Goal: Find specific page/section: Find specific page/section

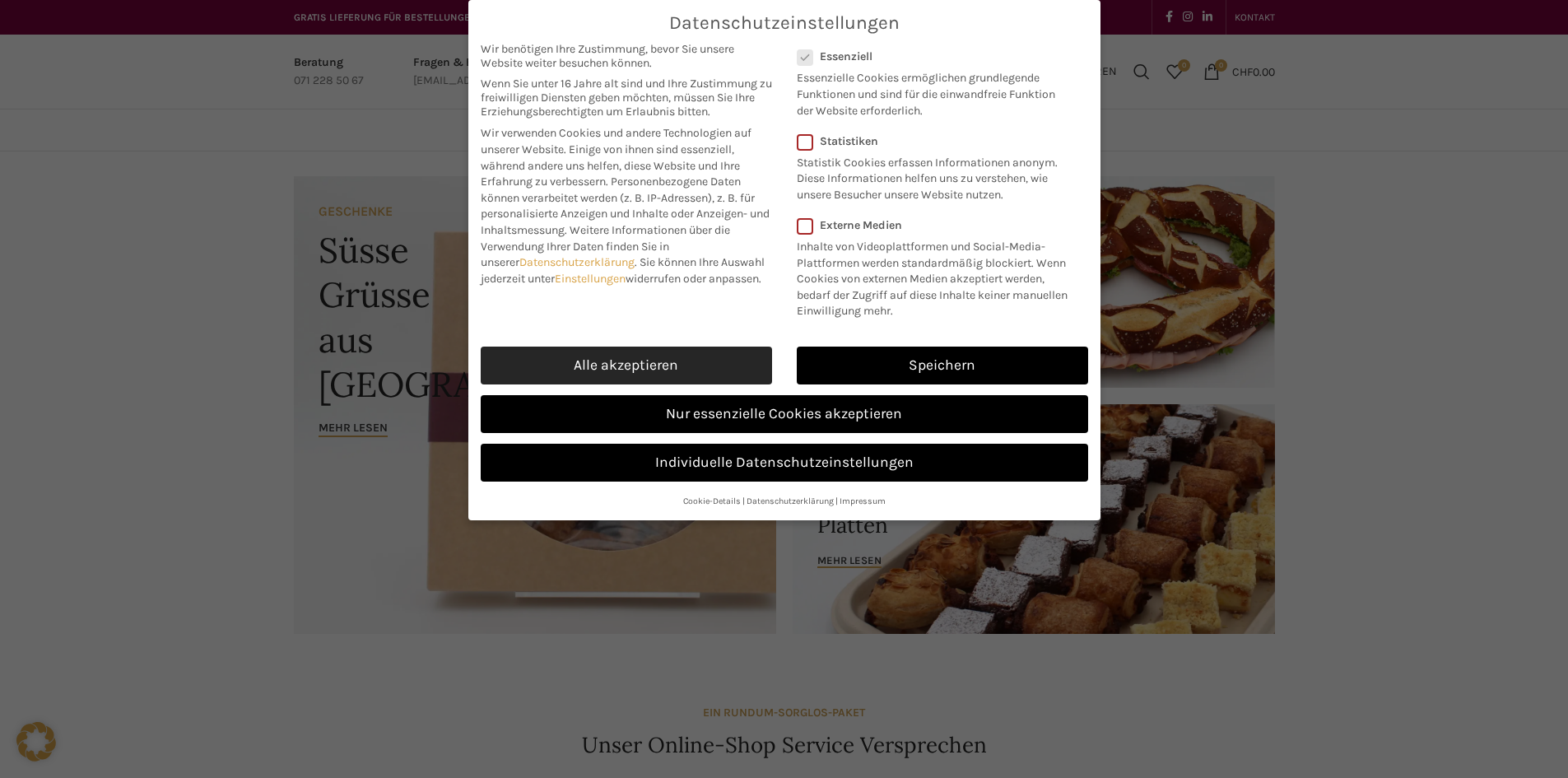
click at [606, 363] on link "Alle akzeptieren" at bounding box center [626, 365] width 291 height 38
checkbox input "true"
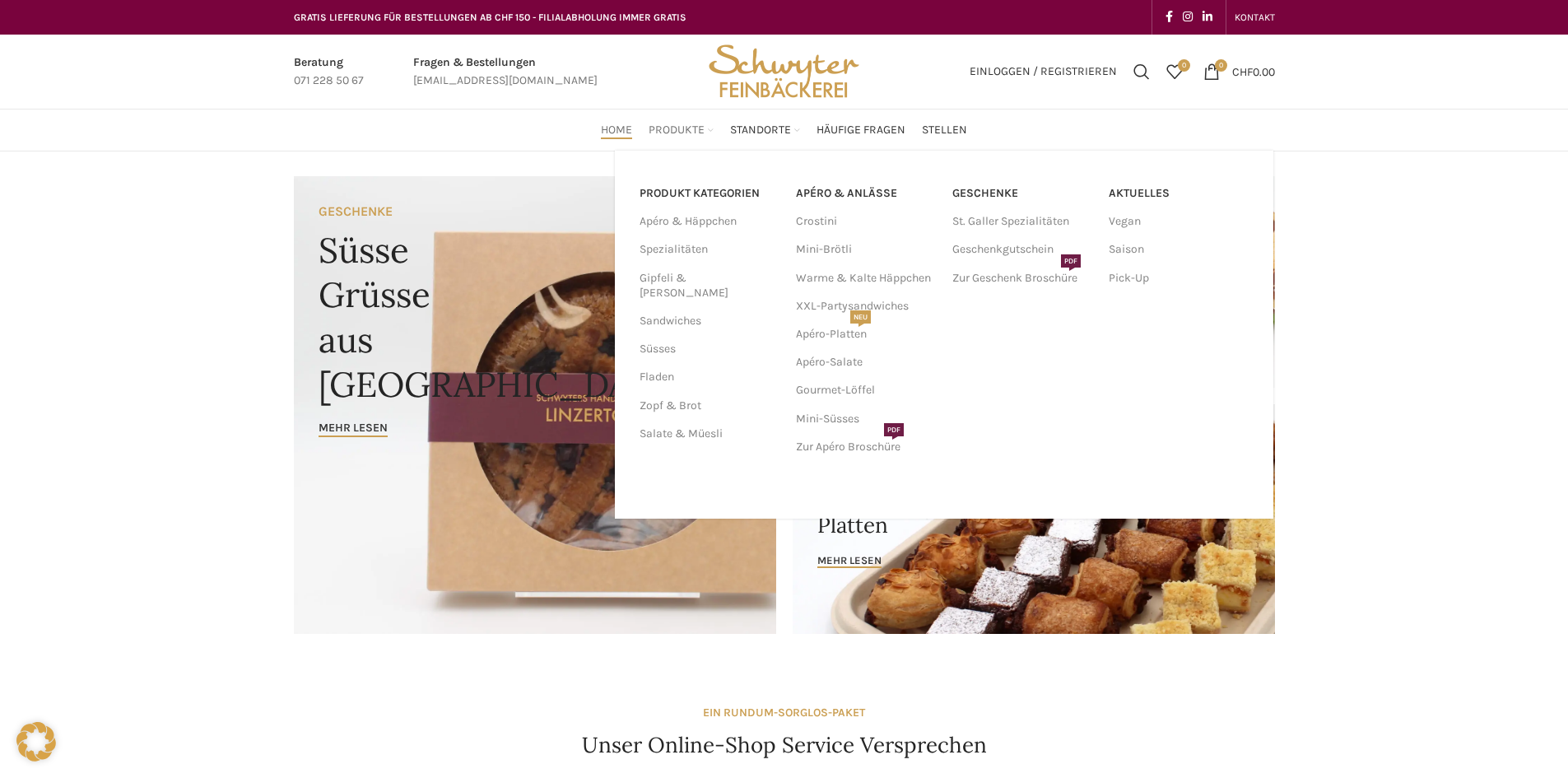
click at [1207, 400] on div "Aktuelles Vegan Saison Pick-Up" at bounding box center [1179, 333] width 157 height 323
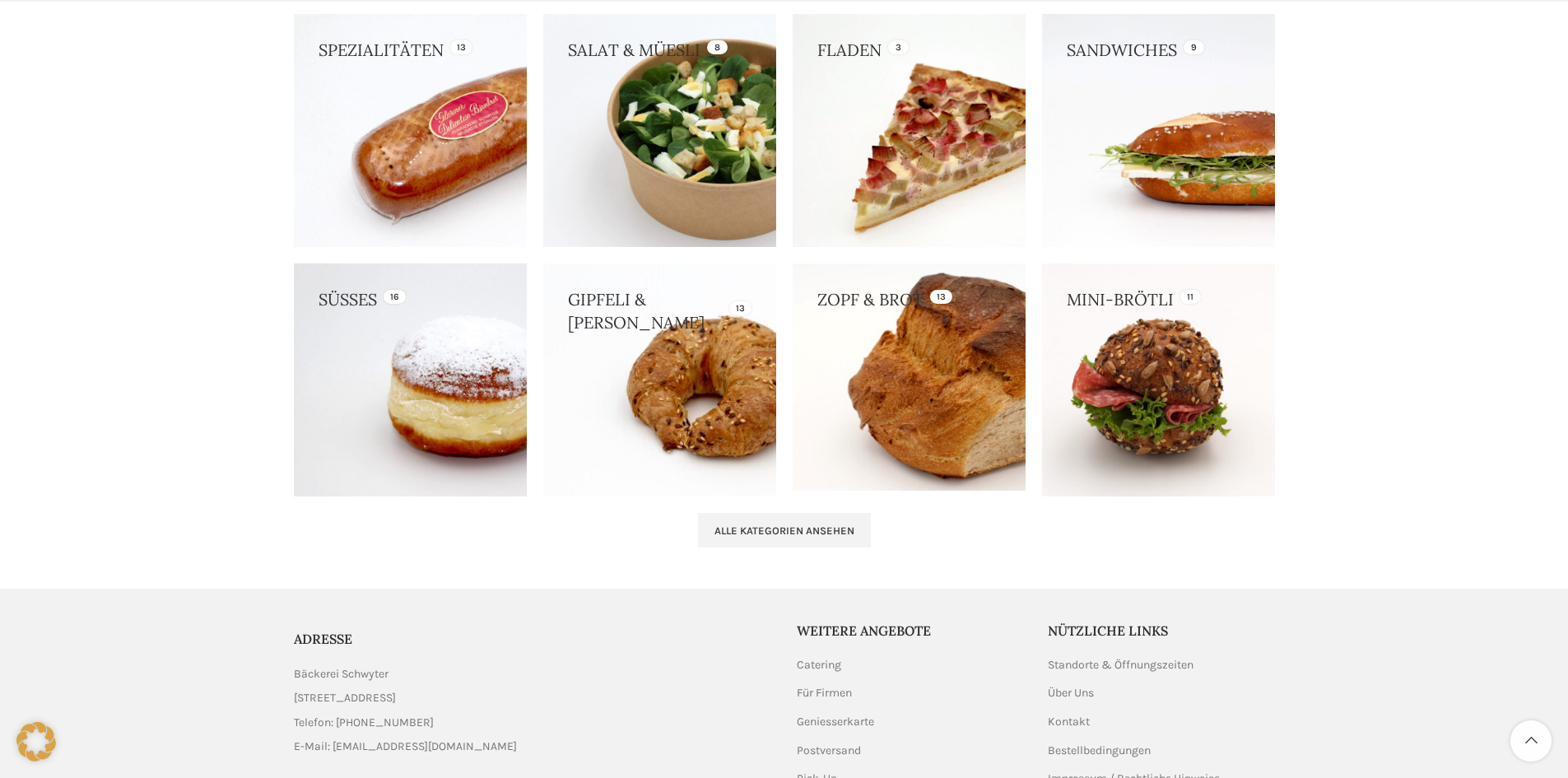
scroll to position [1638, 0]
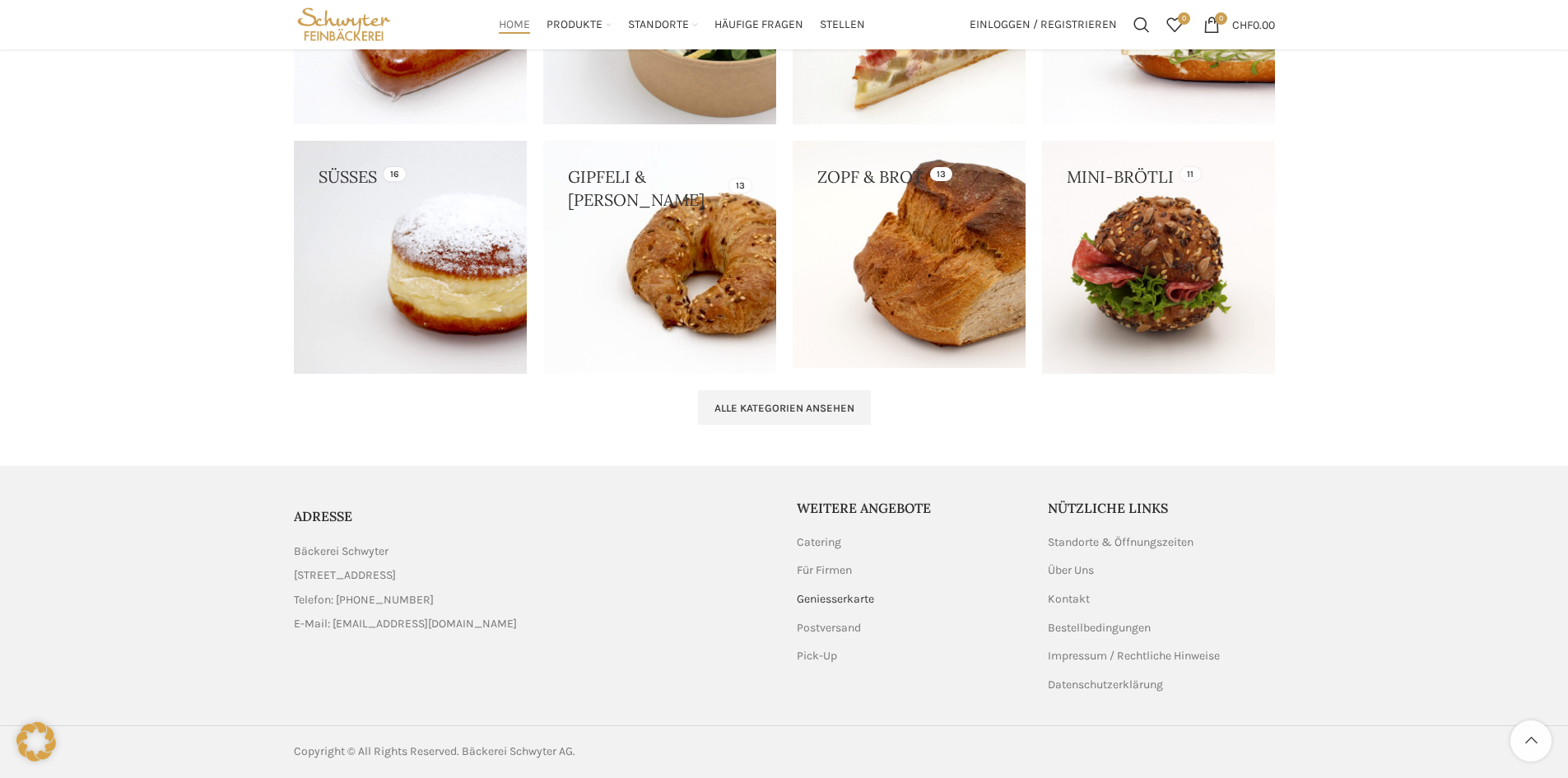
click at [853, 601] on link "Geniesserkarte" at bounding box center [836, 599] width 79 height 16
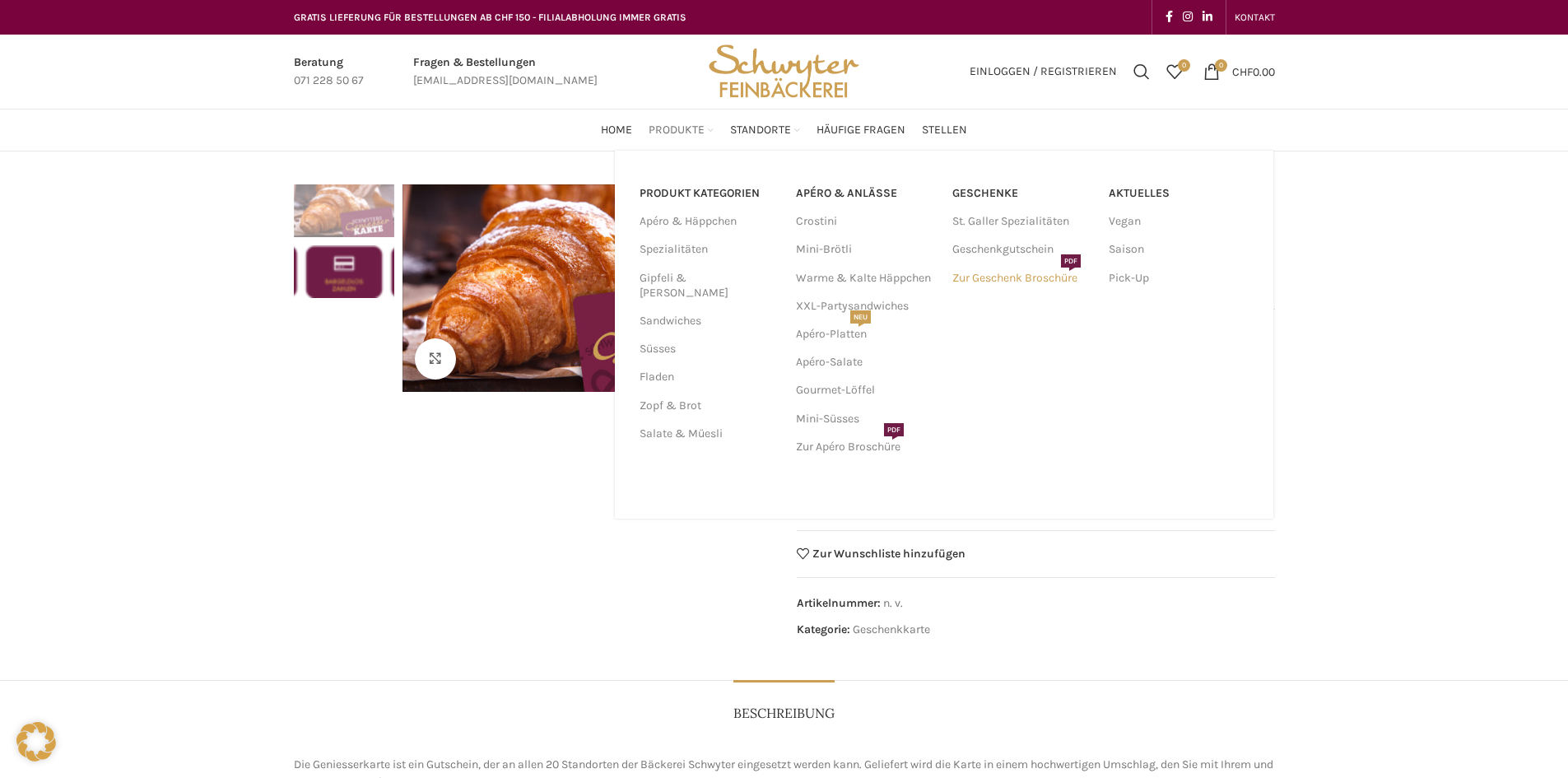
click at [997, 275] on link "Zur Geschenk Broschüre PDF" at bounding box center [1022, 278] width 139 height 28
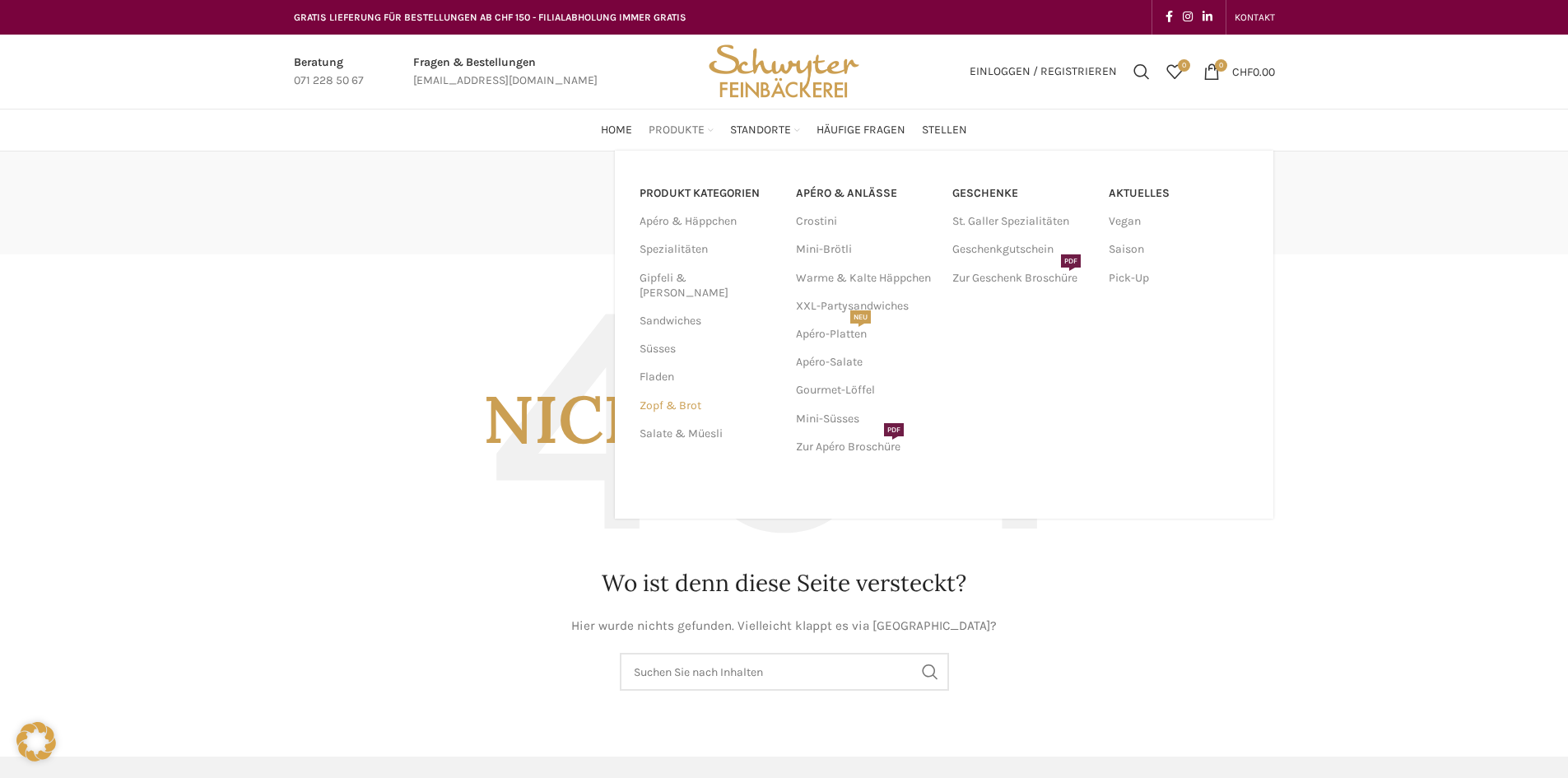
click at [677, 392] on link "Zopf & Brot" at bounding box center [708, 406] width 137 height 28
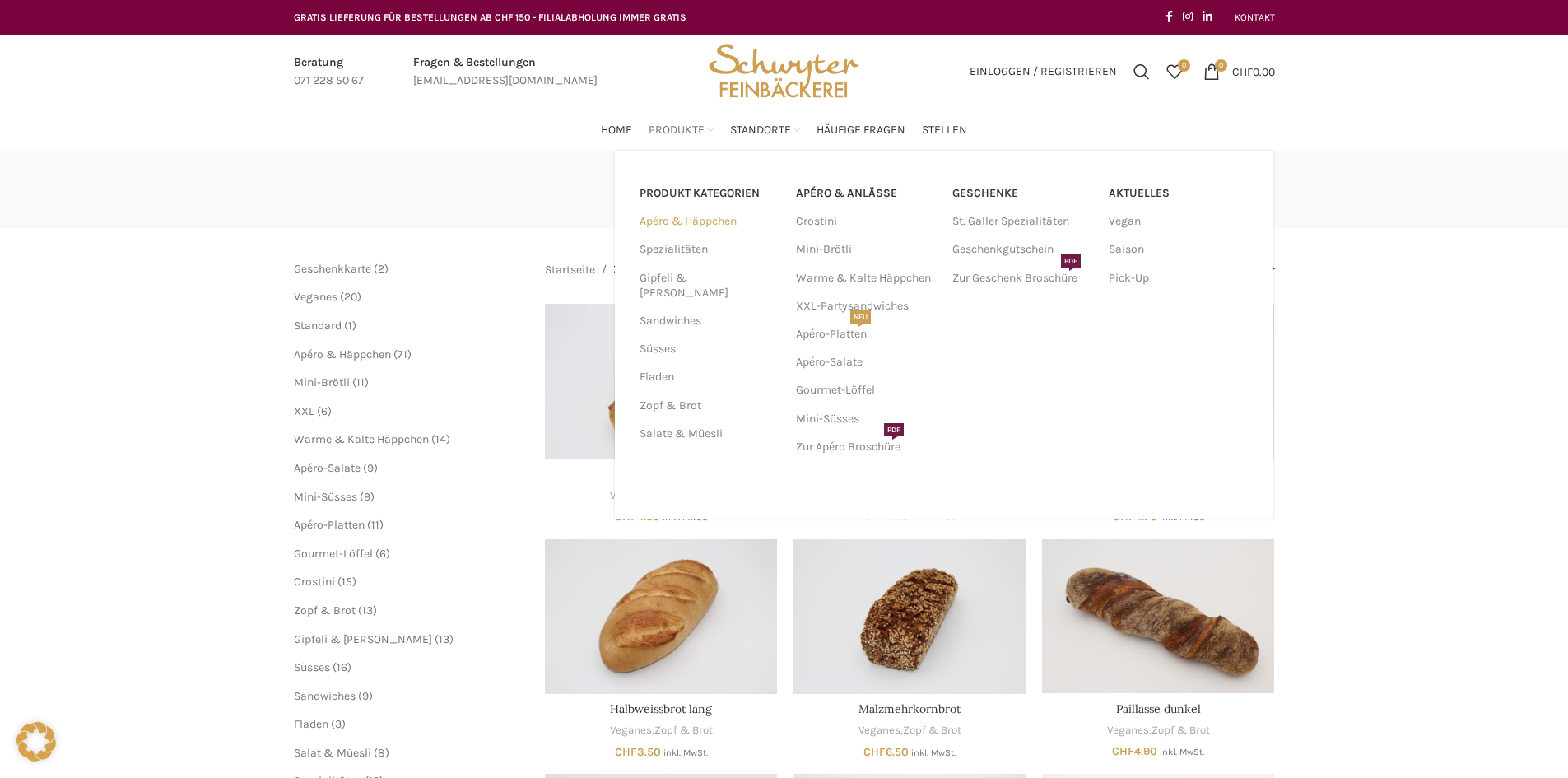
click at [685, 221] on link "Apéro & Häppchen" at bounding box center [708, 221] width 137 height 28
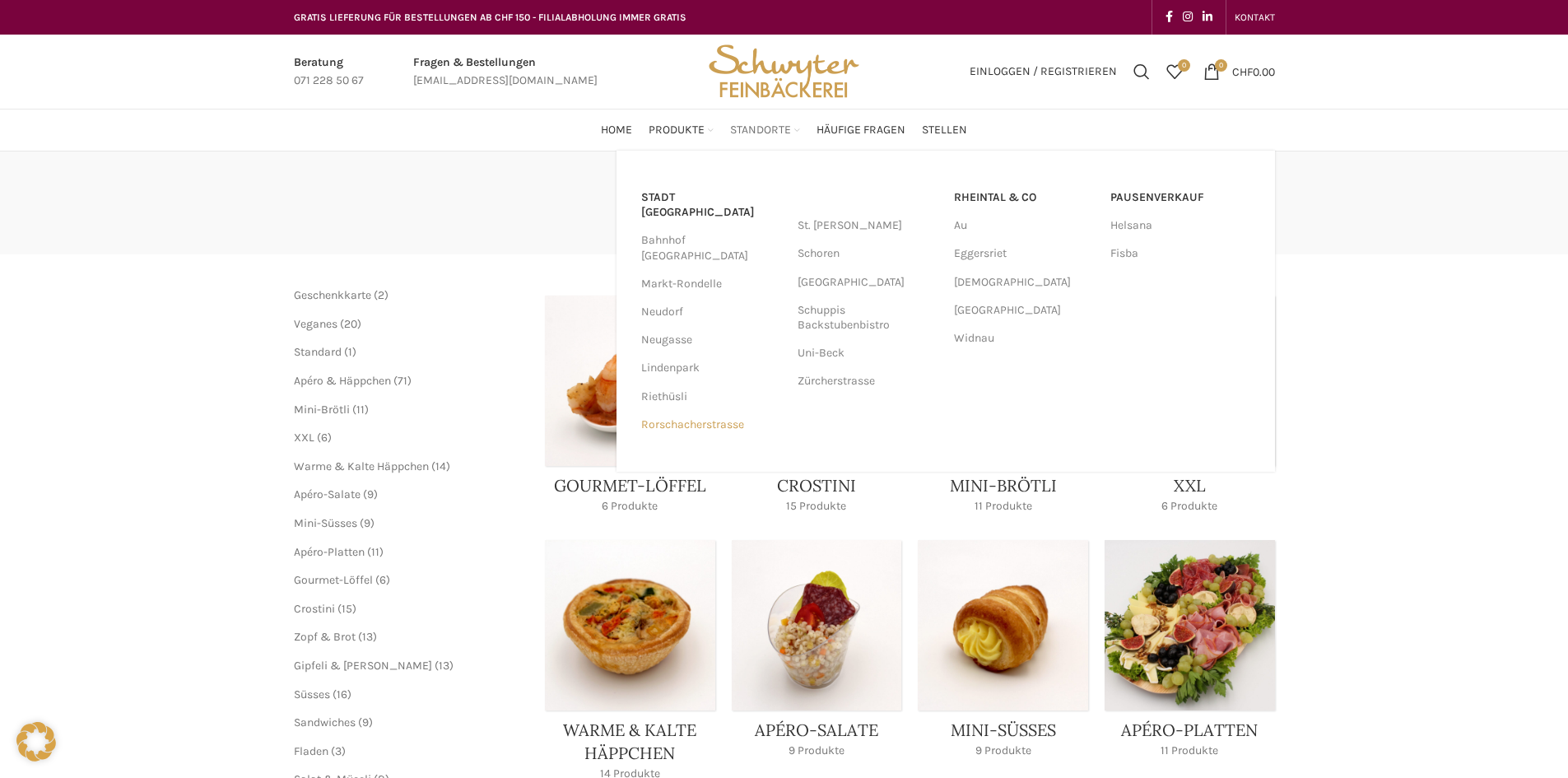
click at [678, 411] on link "Rorschacherstrasse" at bounding box center [710, 425] width 139 height 28
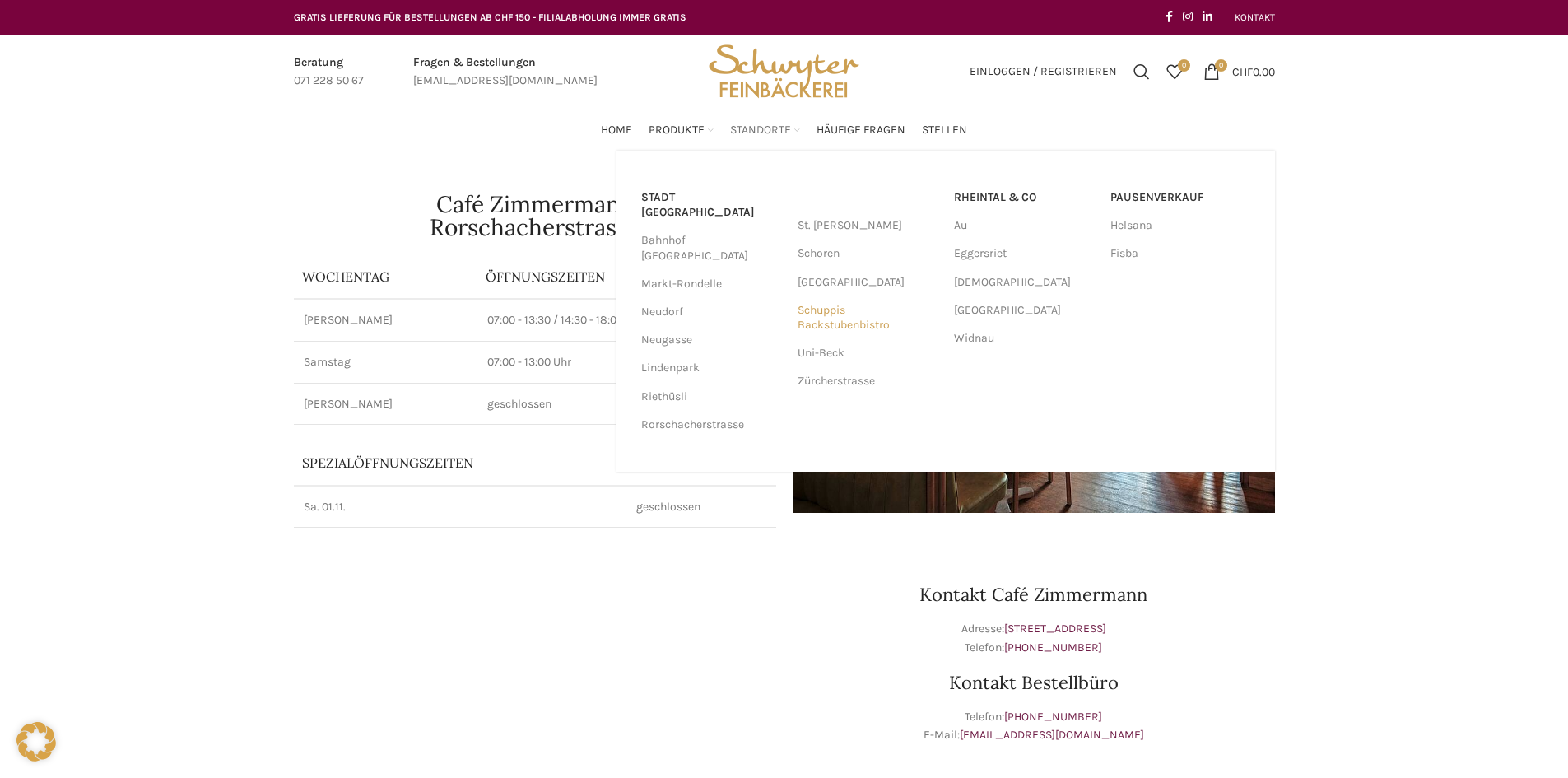
click at [857, 322] on link "Schuppis Backstubenbistro" at bounding box center [867, 318] width 139 height 43
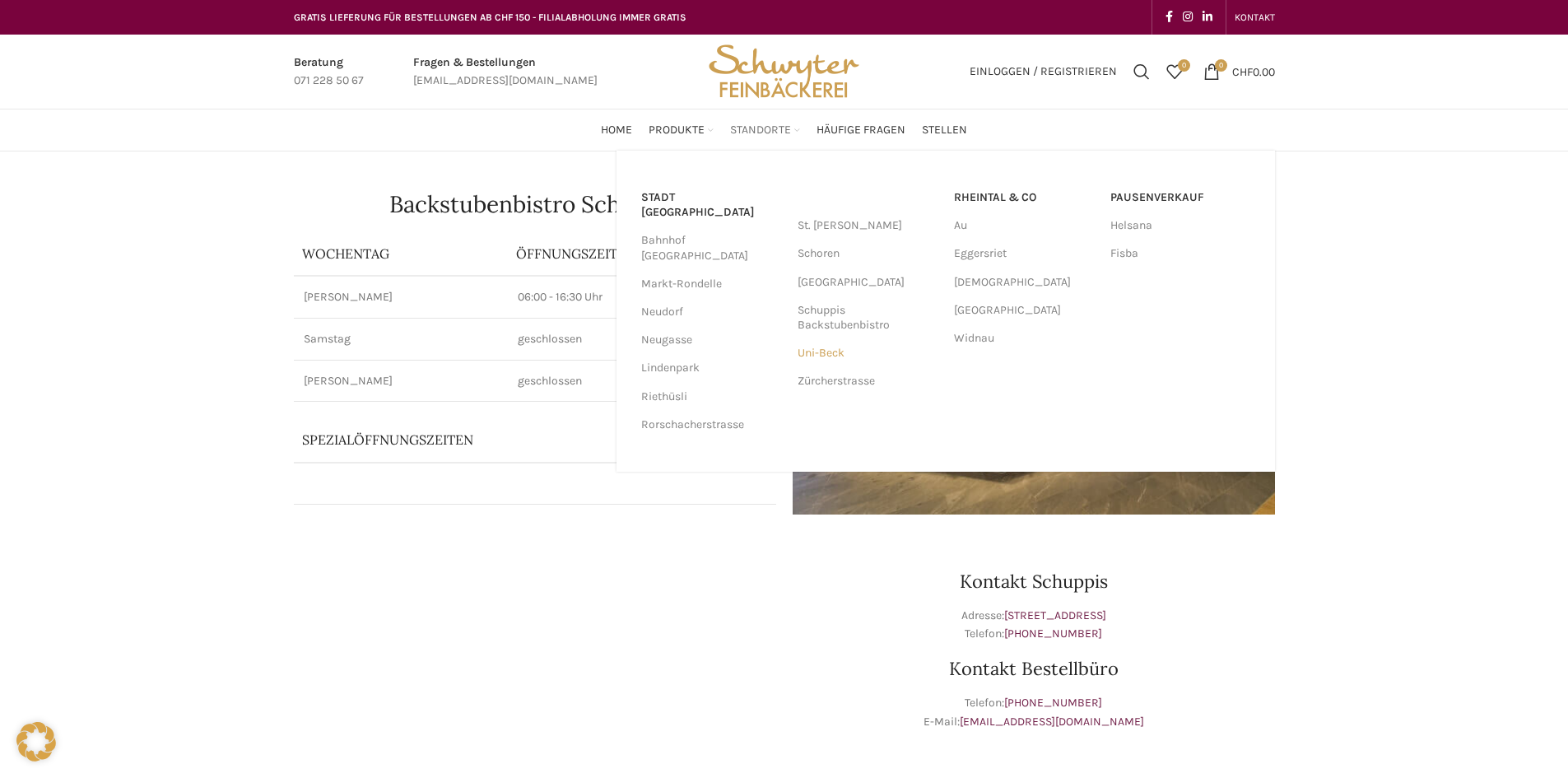
click at [818, 353] on link "Uni-Beck" at bounding box center [867, 353] width 139 height 28
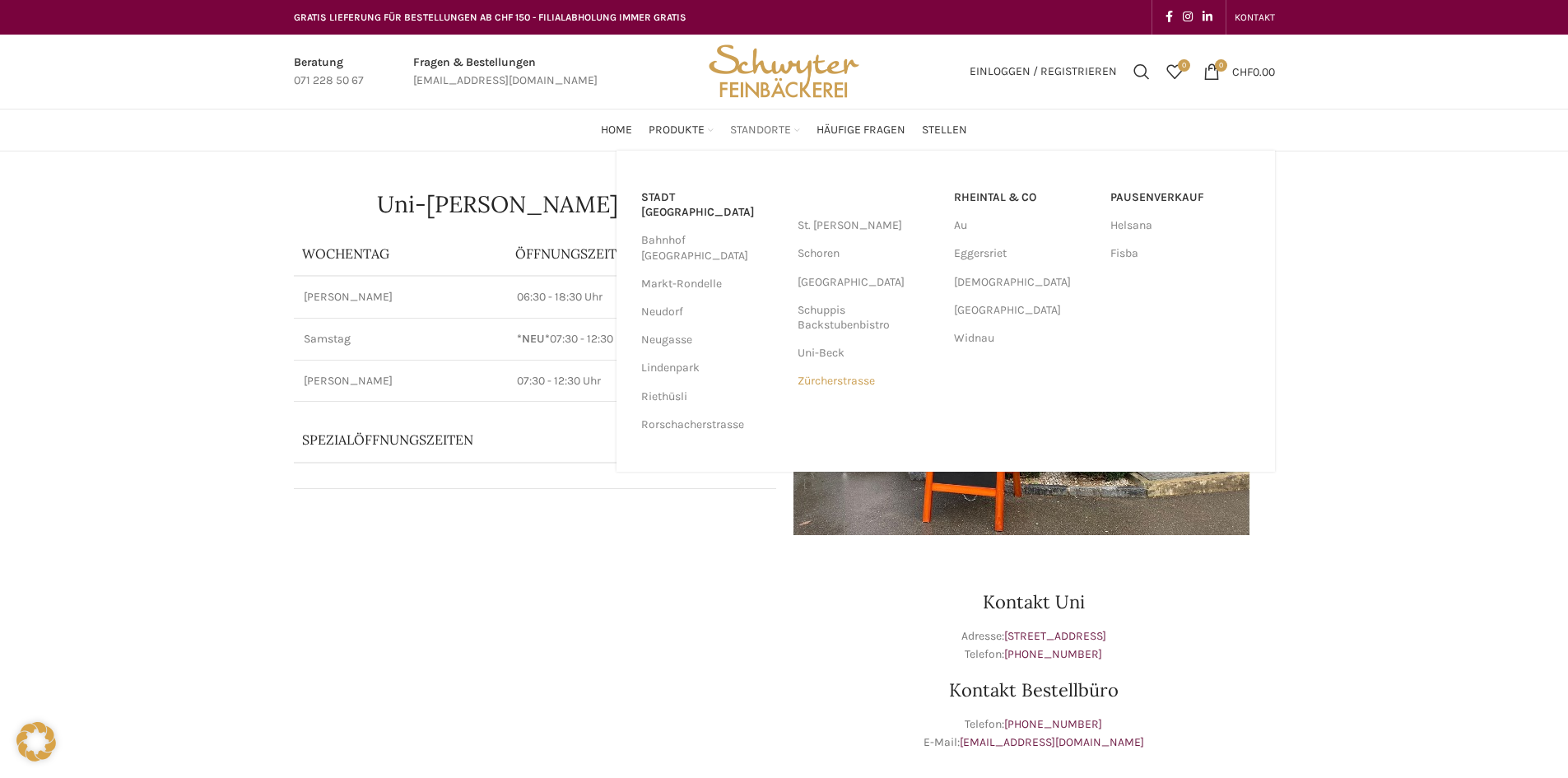
click at [820, 379] on link "Zürcherstrasse" at bounding box center [867, 381] width 139 height 28
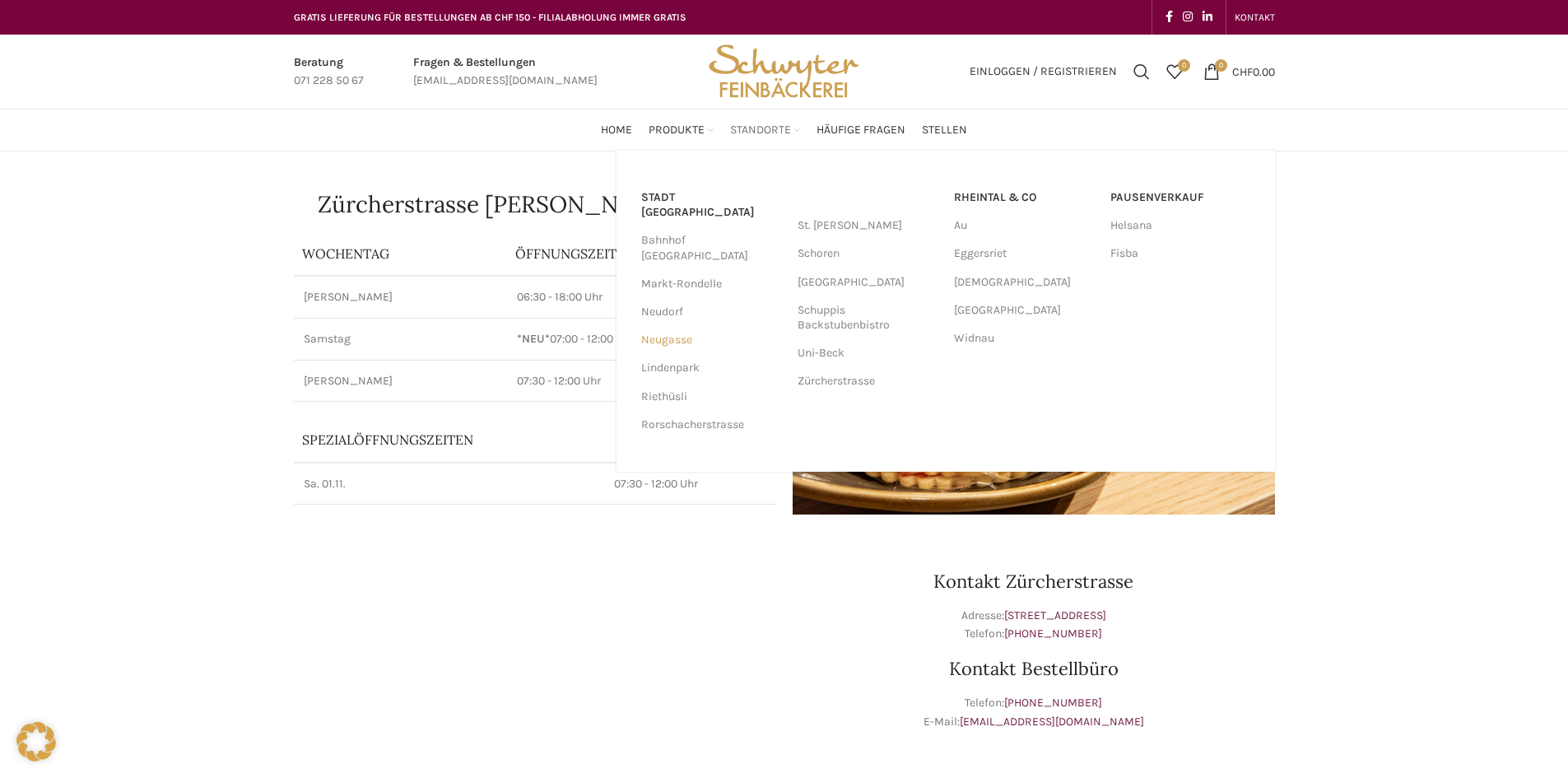
click at [691, 326] on link "Neugasse" at bounding box center [710, 339] width 139 height 28
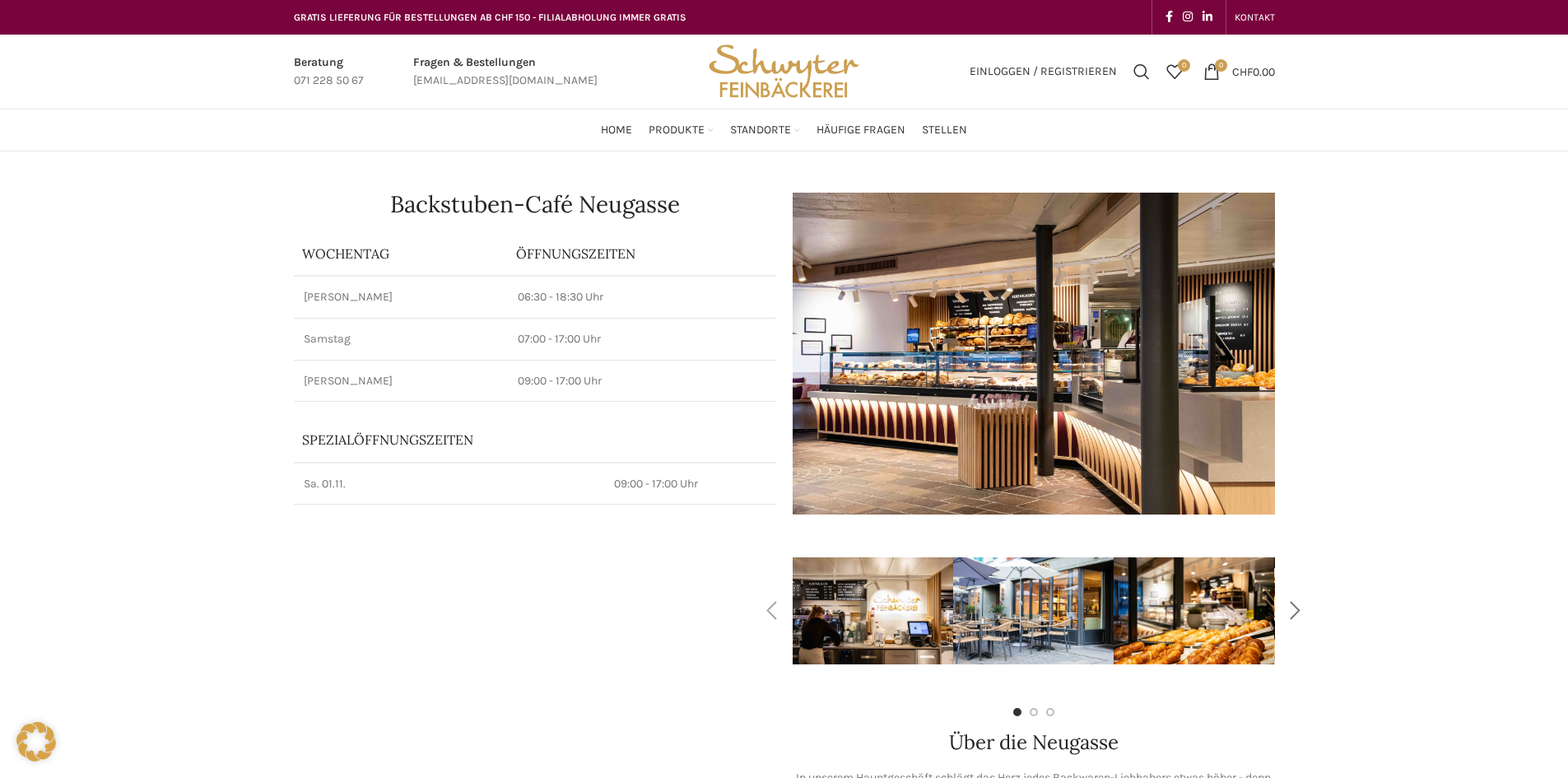
click at [1291, 613] on div "Next slide" at bounding box center [1295, 611] width 41 height 41
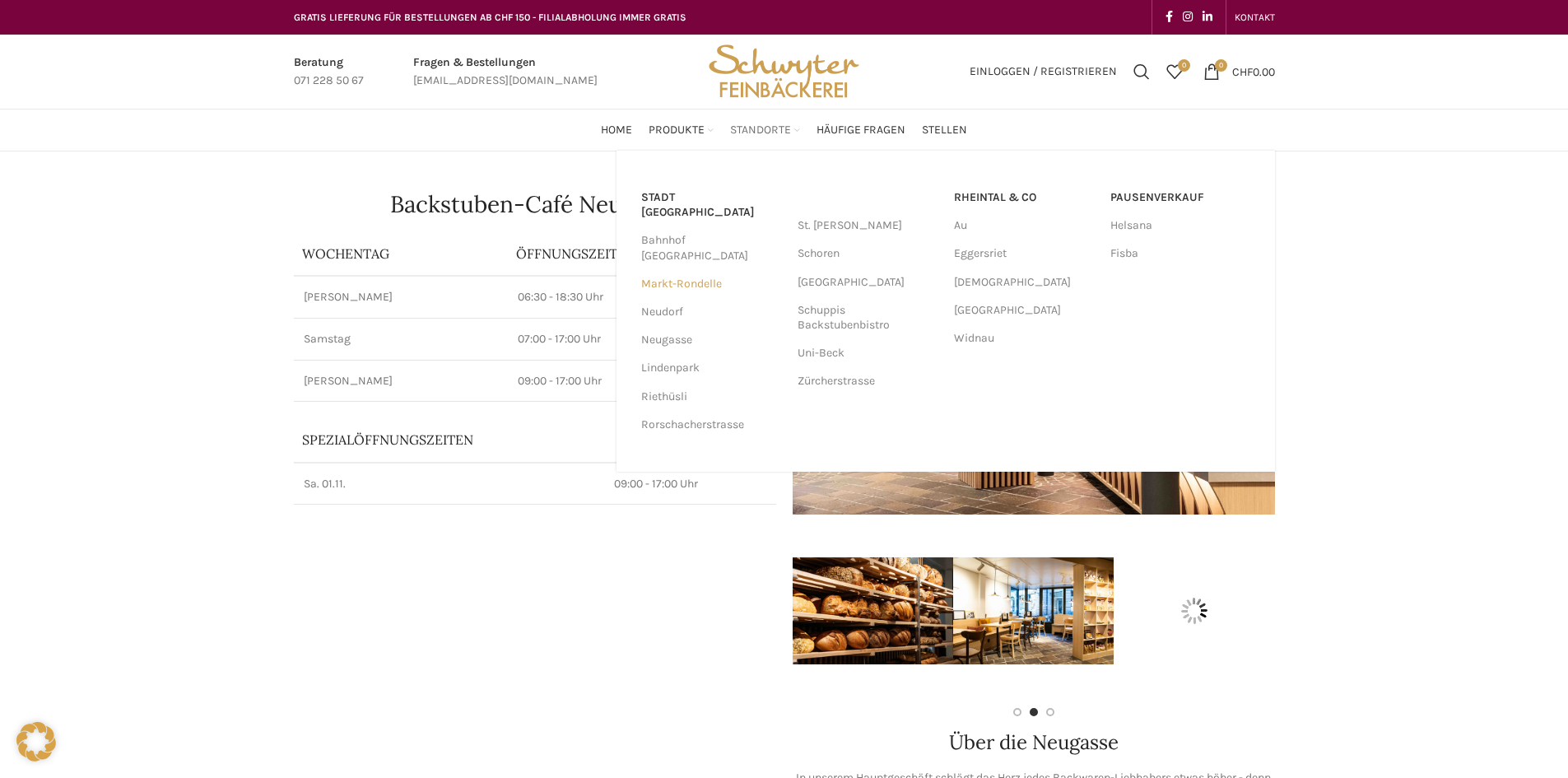
click at [706, 270] on link "Markt-Rondelle" at bounding box center [710, 283] width 139 height 28
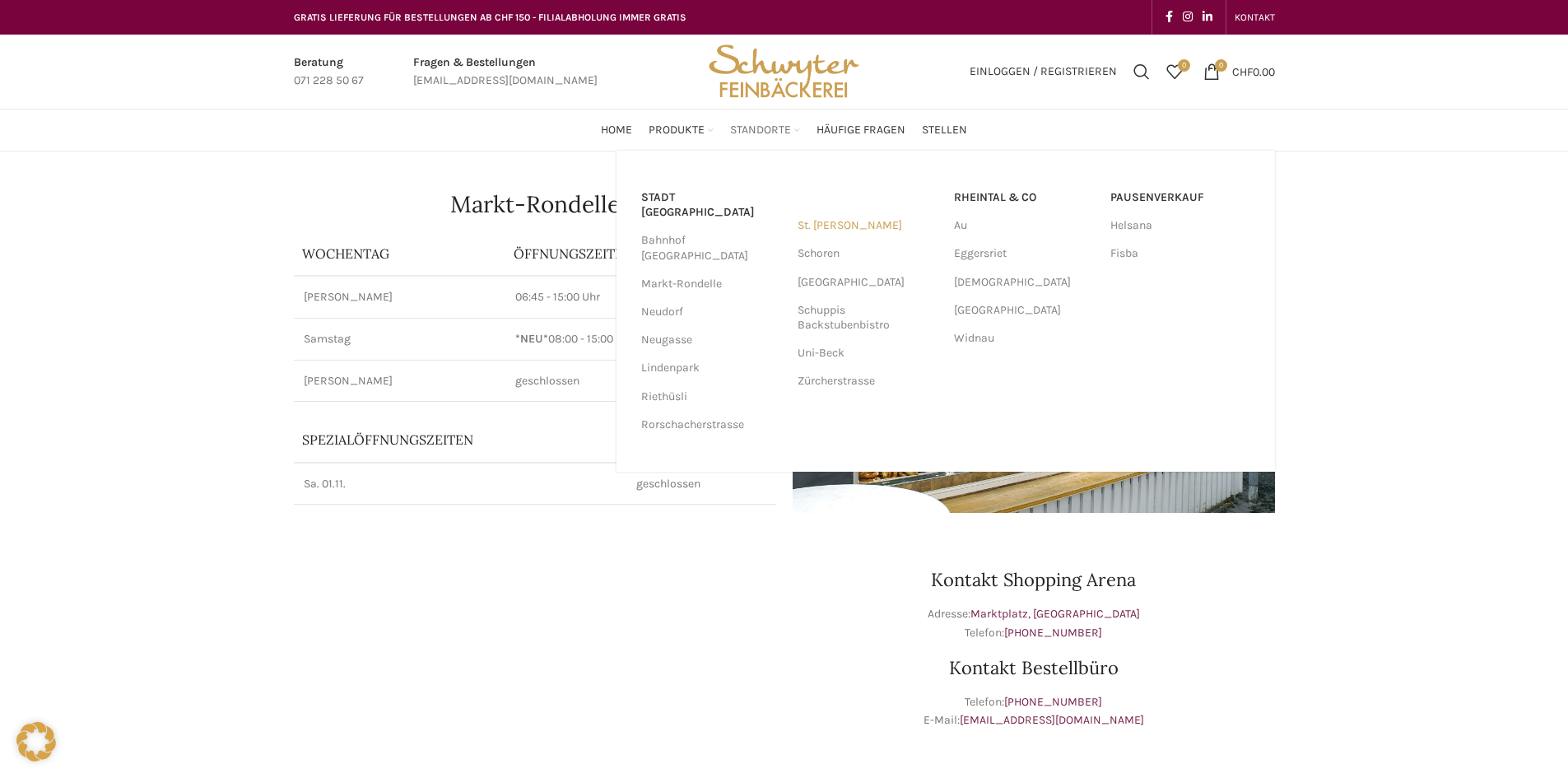
click at [816, 224] on link "St. [PERSON_NAME]" at bounding box center [867, 226] width 139 height 28
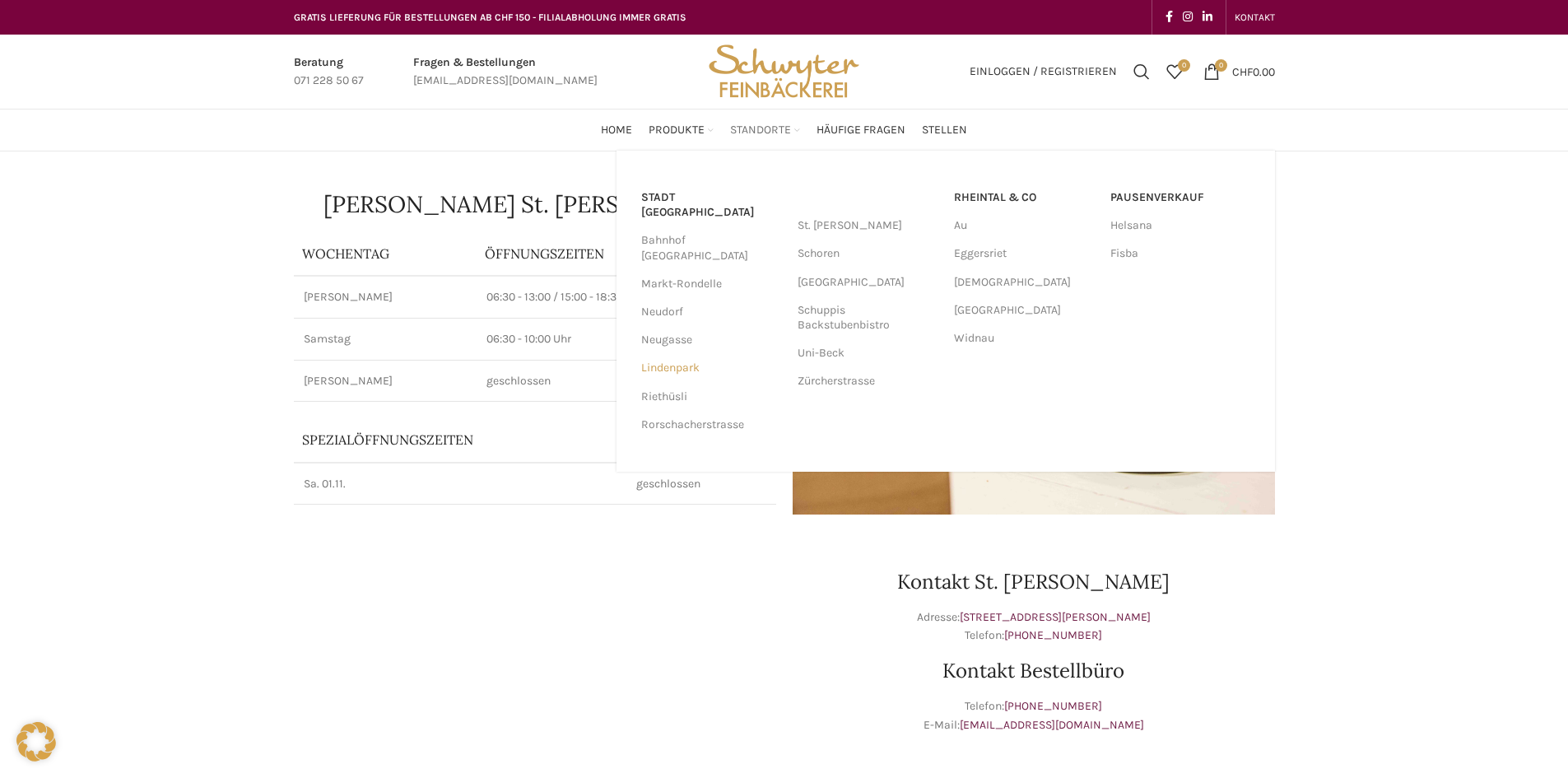
click at [678, 354] on link "Lindenpark" at bounding box center [710, 368] width 139 height 28
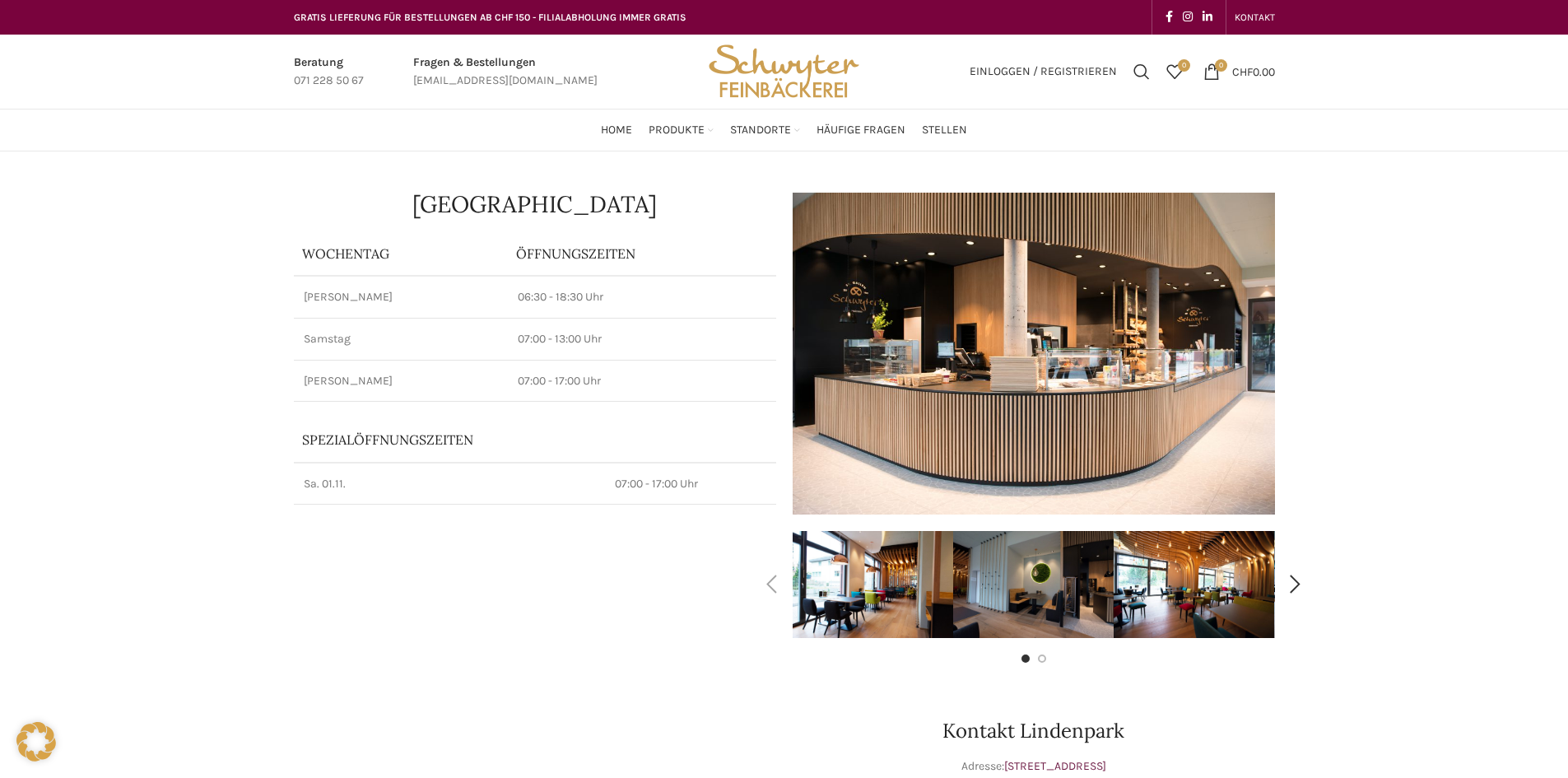
click at [872, 578] on img "1 / 4" at bounding box center [872, 584] width 160 height 107
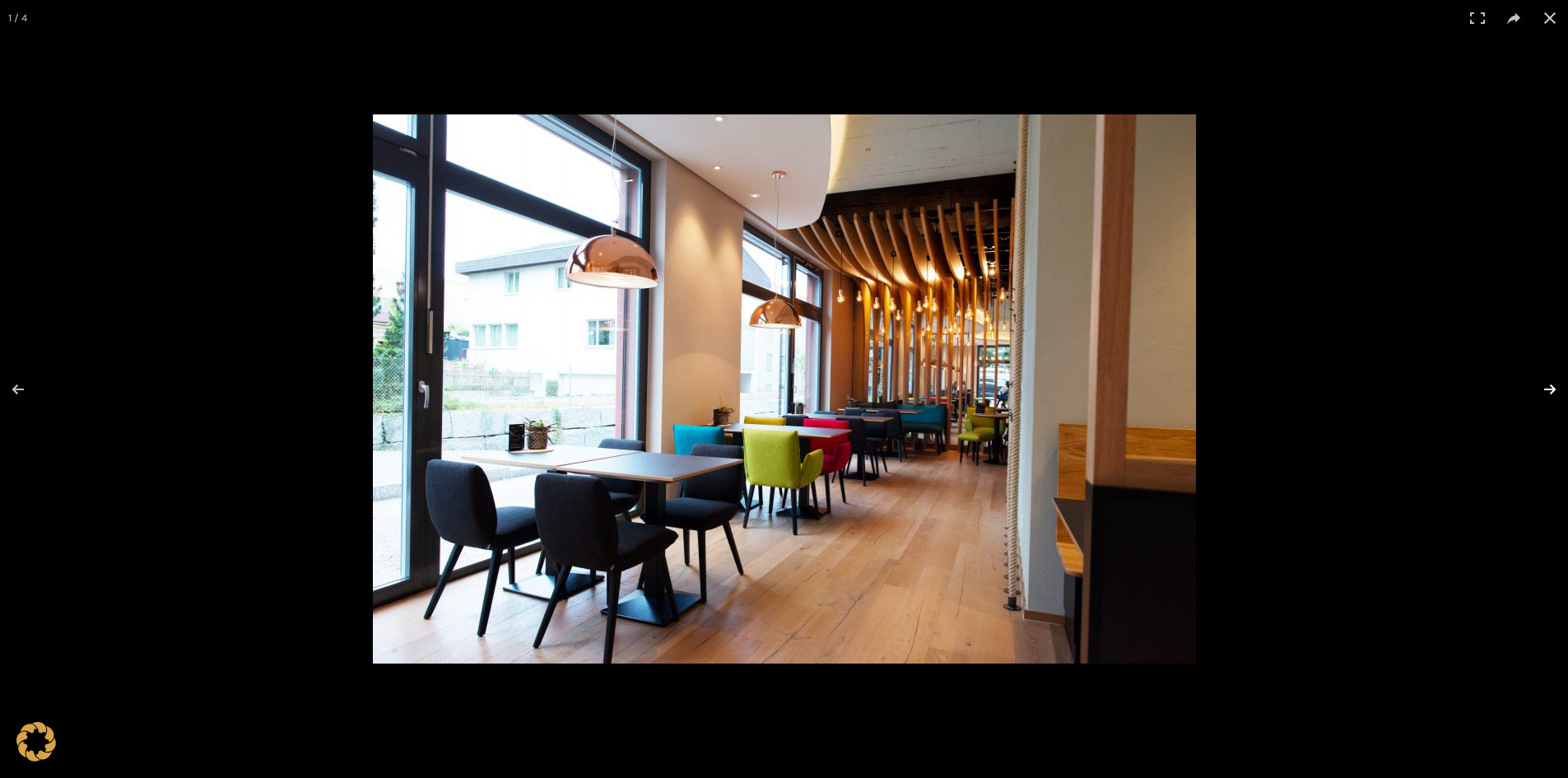
click at [1551, 389] on button at bounding box center [1539, 389] width 58 height 83
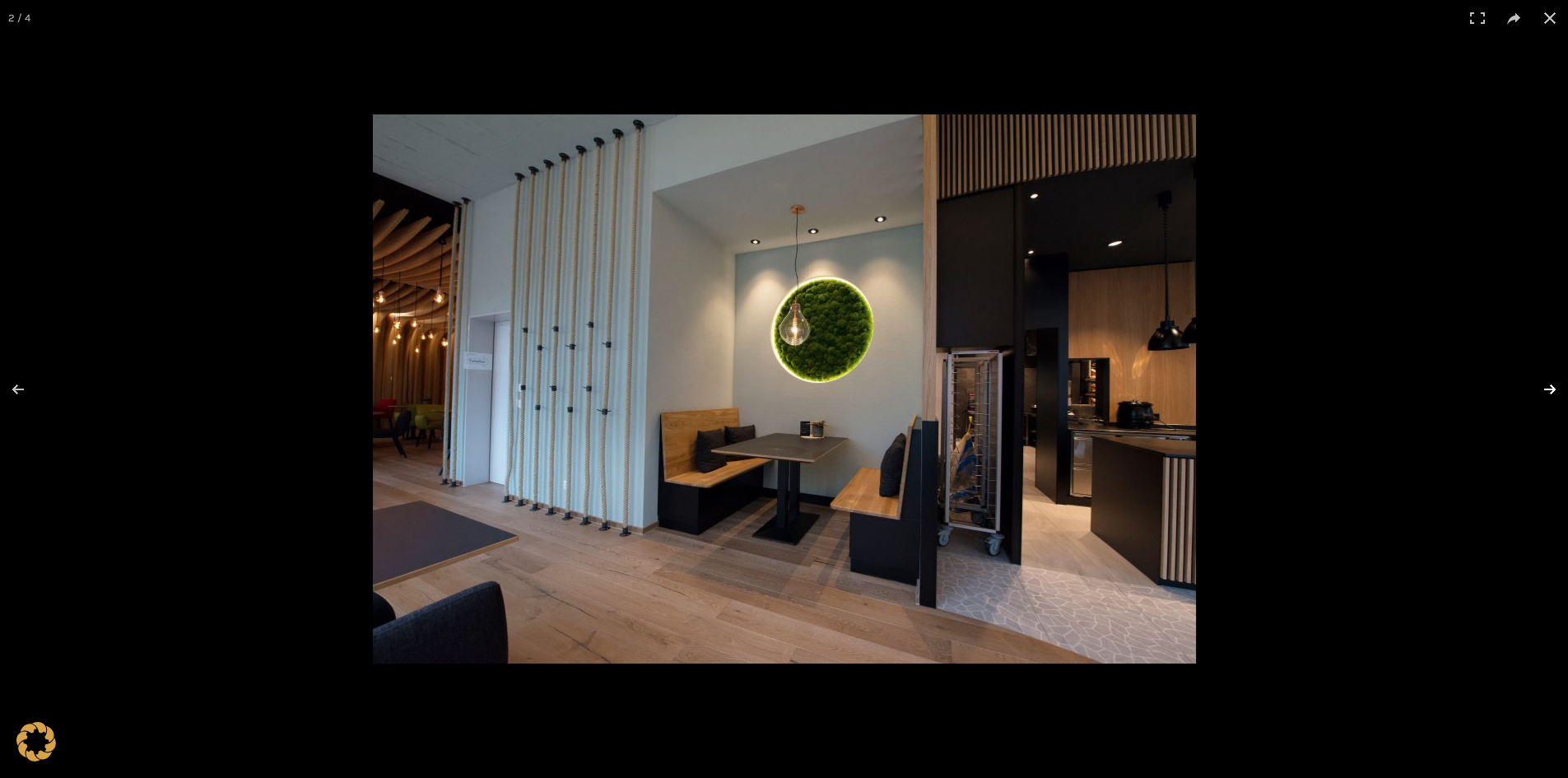
click at [1551, 389] on button at bounding box center [1539, 389] width 58 height 83
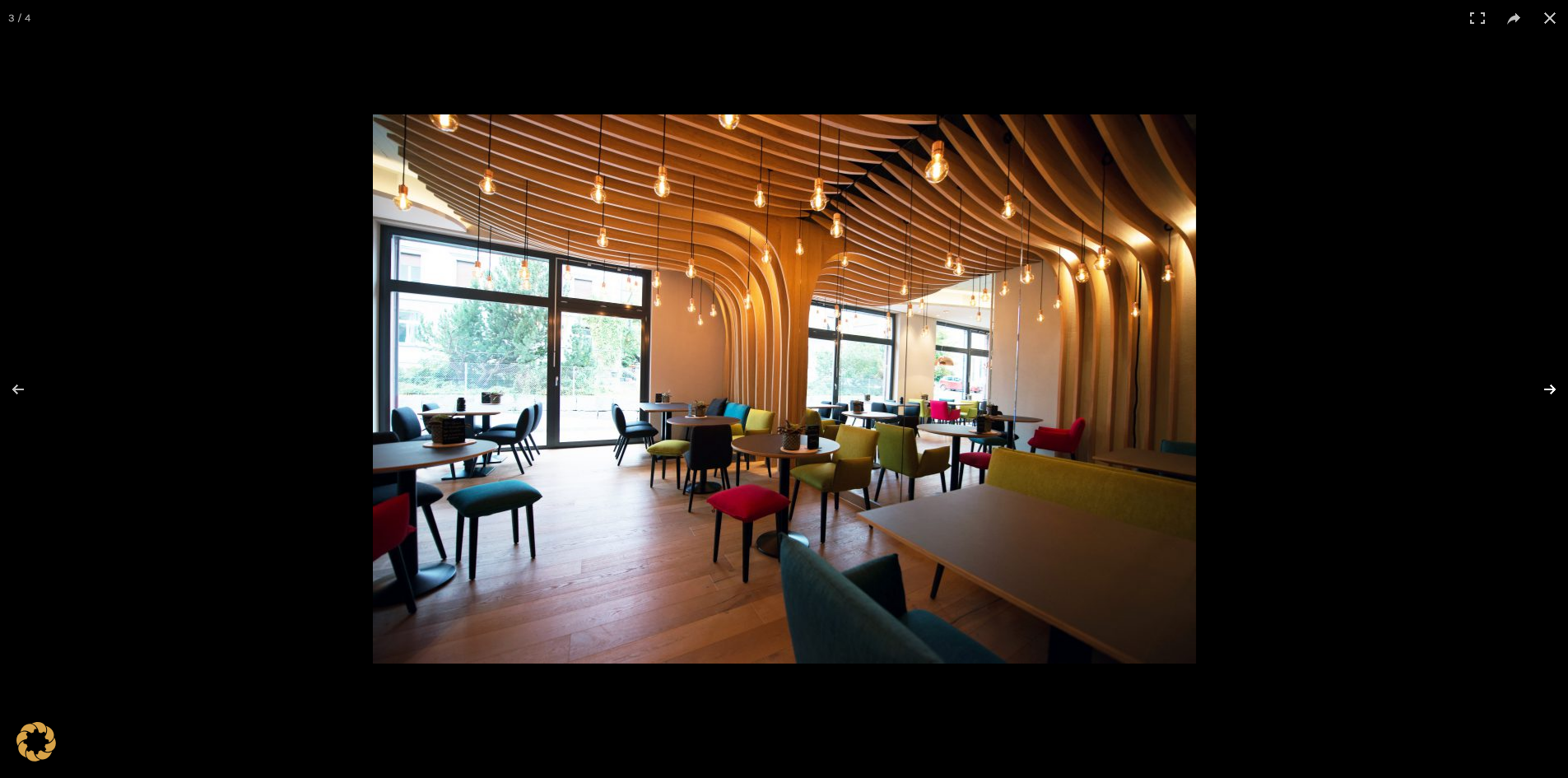
click at [1551, 389] on button at bounding box center [1539, 389] width 58 height 83
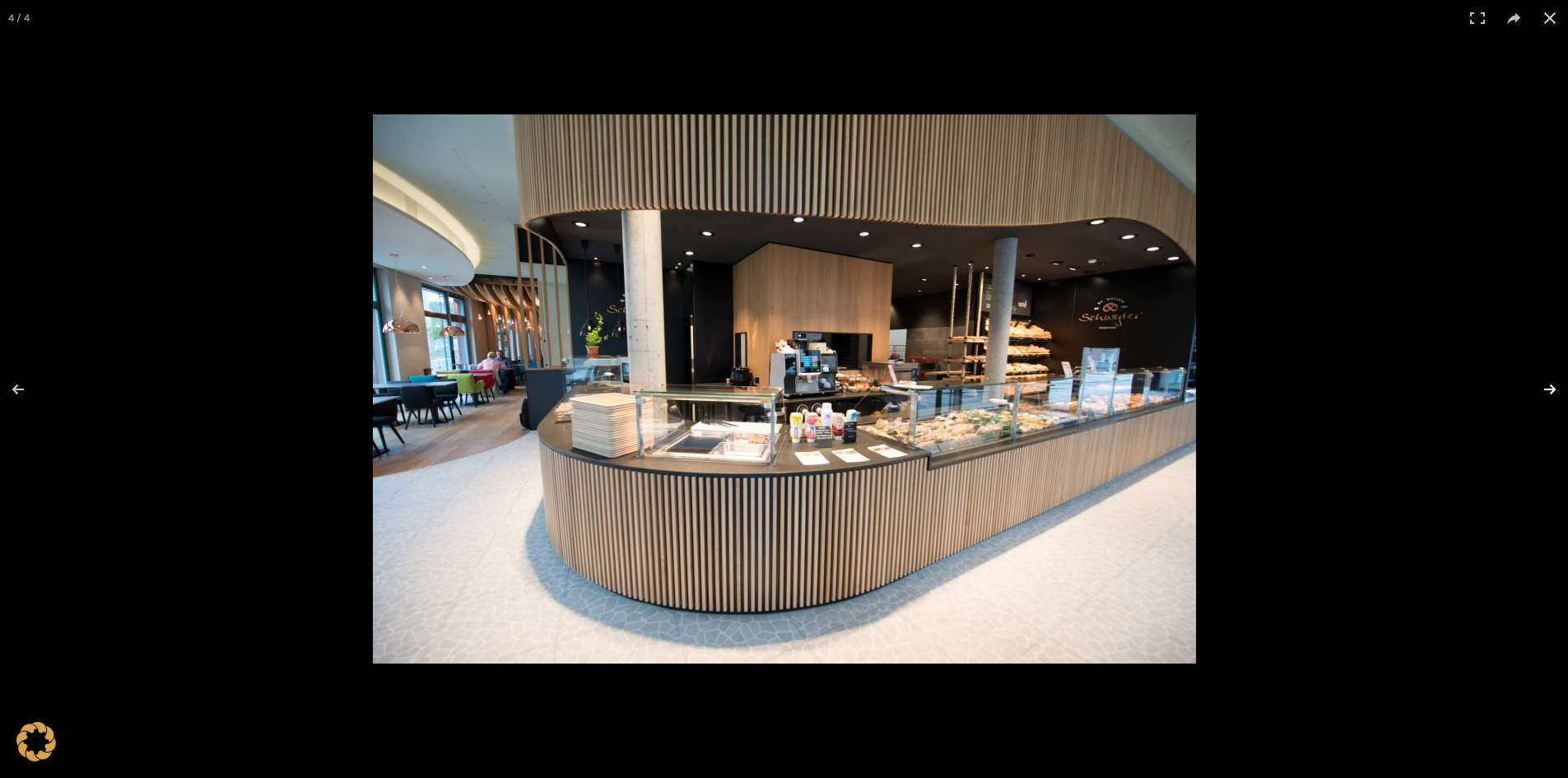
click at [1551, 389] on button at bounding box center [1539, 389] width 58 height 83
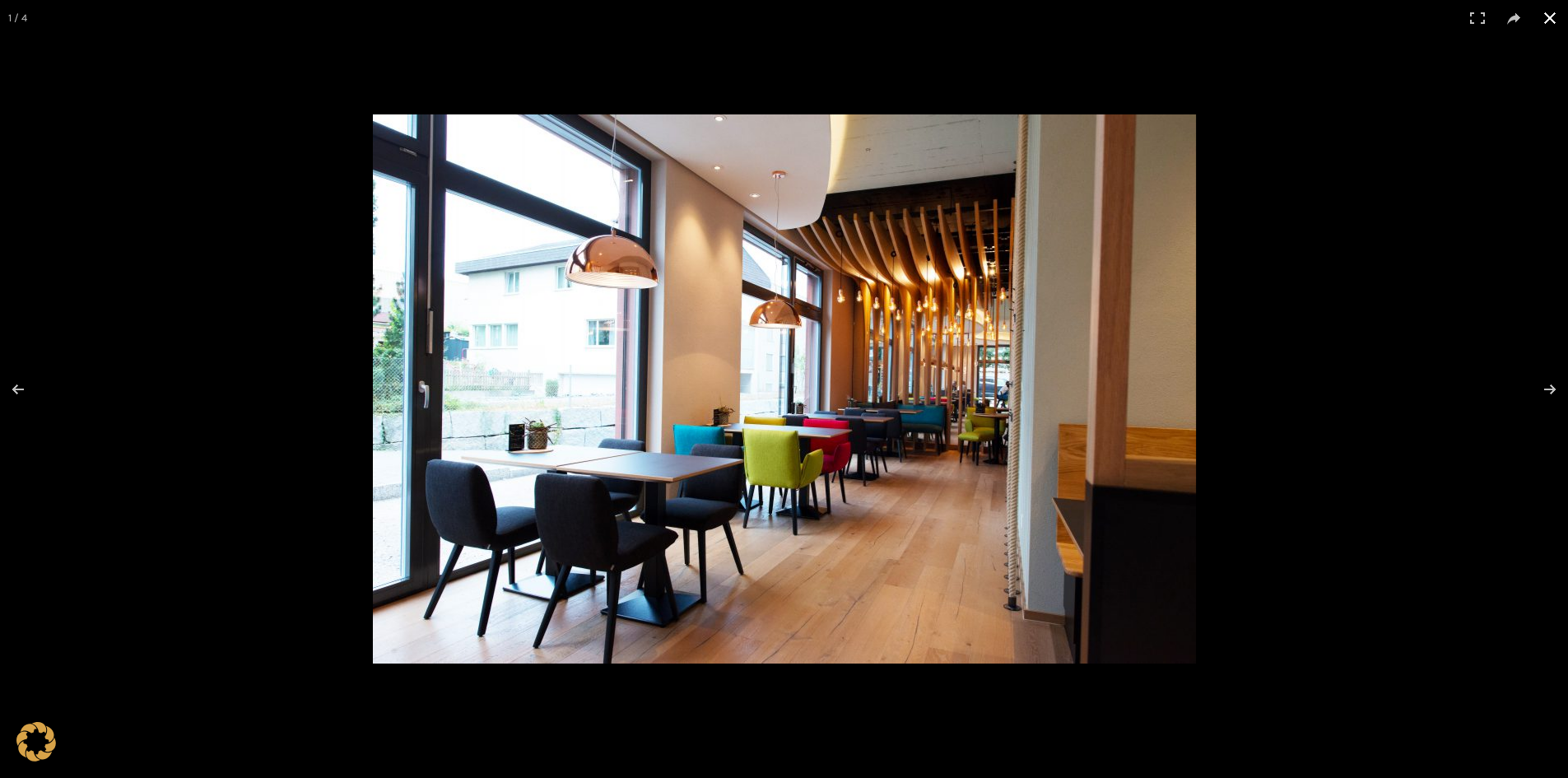
click at [1547, 16] on button at bounding box center [1550, 18] width 36 height 36
